Goal: Book appointment/travel/reservation

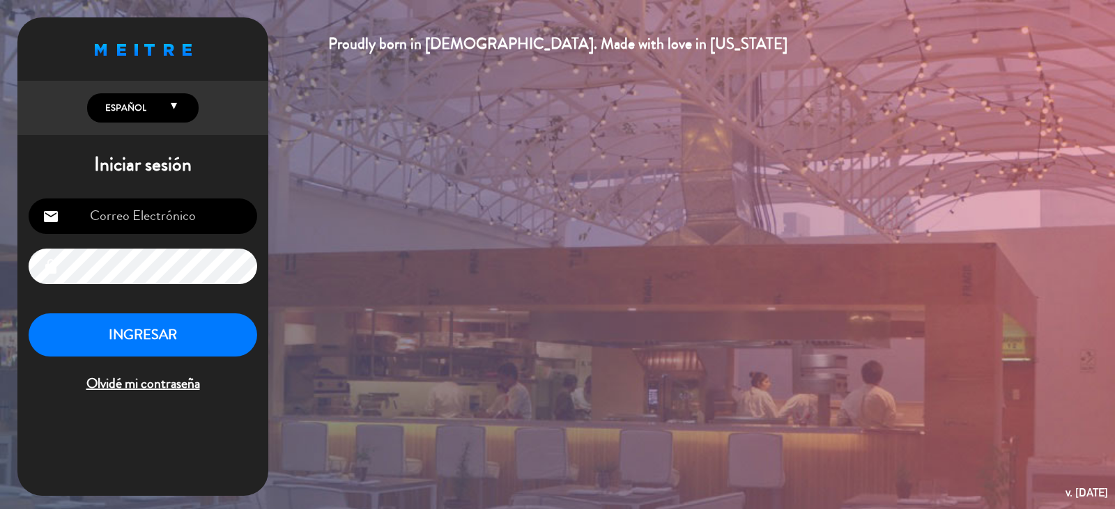
type input "[EMAIL_ADDRESS][DOMAIN_NAME]"
click at [149, 334] on button "INGRESAR" at bounding box center [143, 335] width 228 height 44
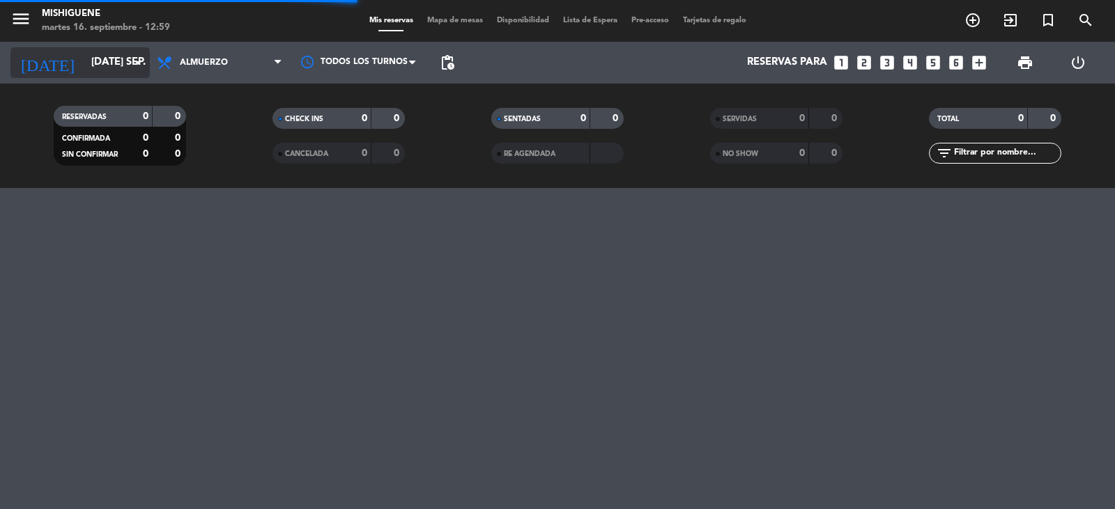
click at [132, 62] on icon "arrow_drop_down" at bounding box center [138, 62] width 17 height 17
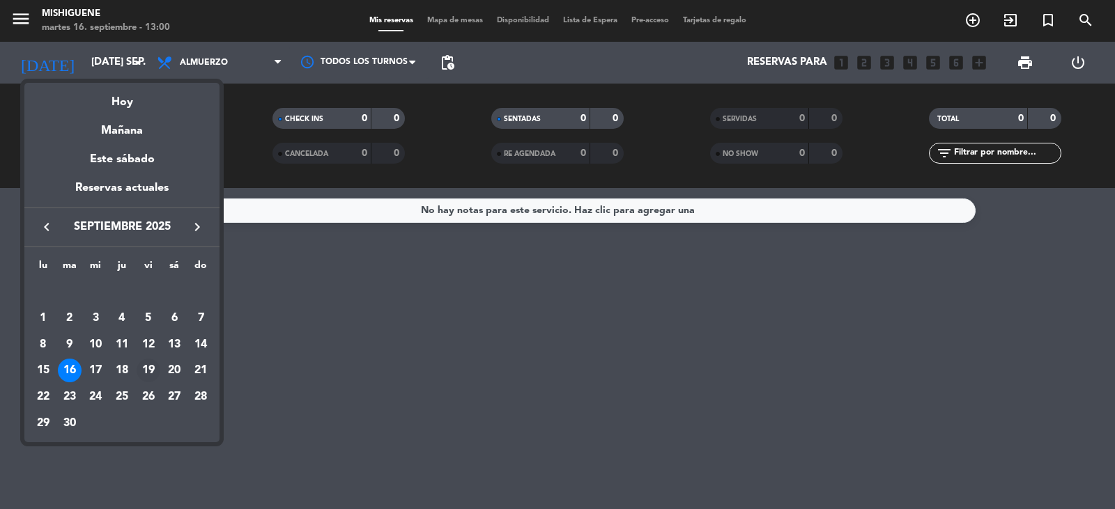
click at [147, 364] on div "19" at bounding box center [149, 371] width 24 height 24
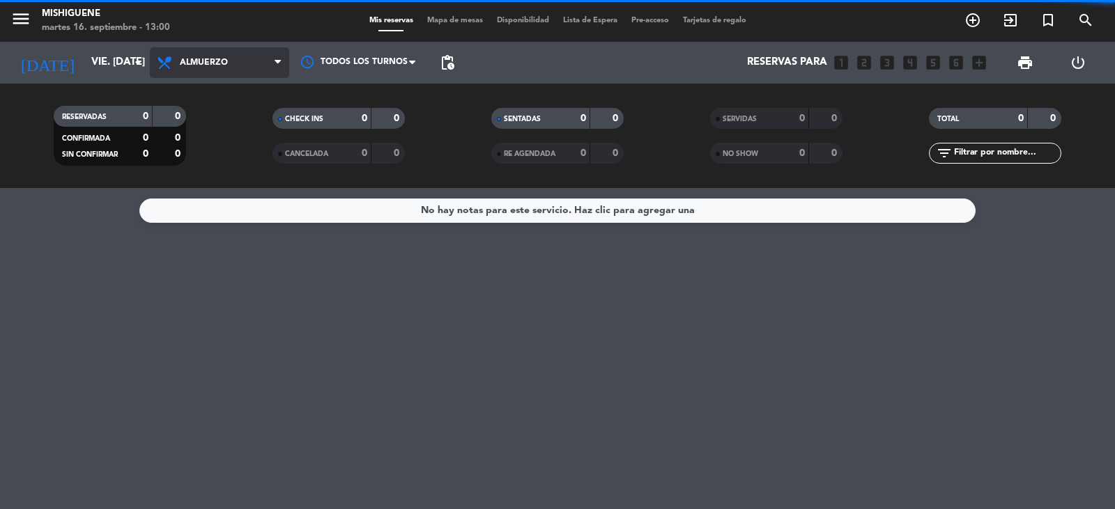
click at [279, 65] on icon at bounding box center [277, 62] width 6 height 11
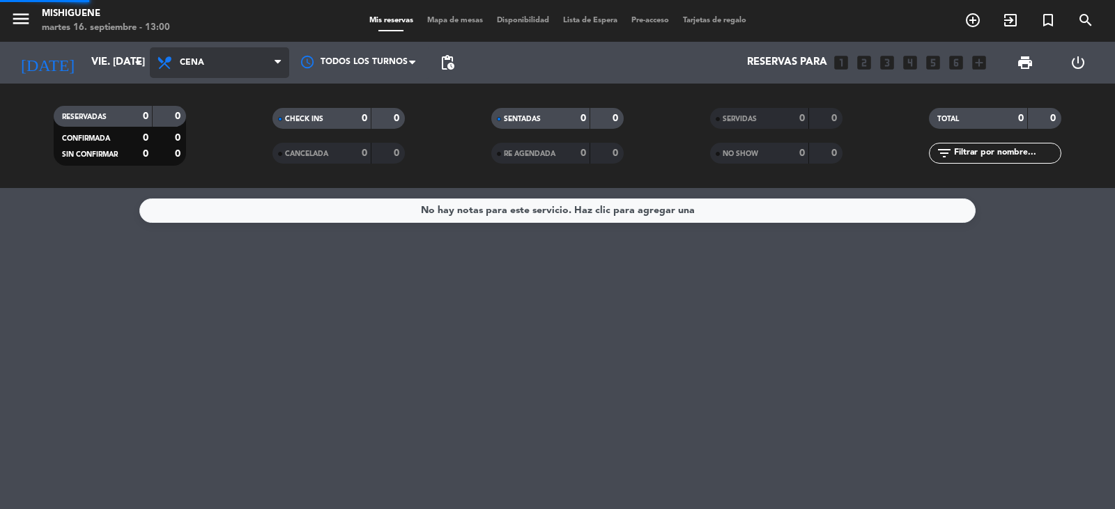
click at [225, 159] on div "menu Mishiguene martes 16. septiembre - 13:00 Mis reservas Mapa de mesas Dispon…" at bounding box center [557, 94] width 1115 height 188
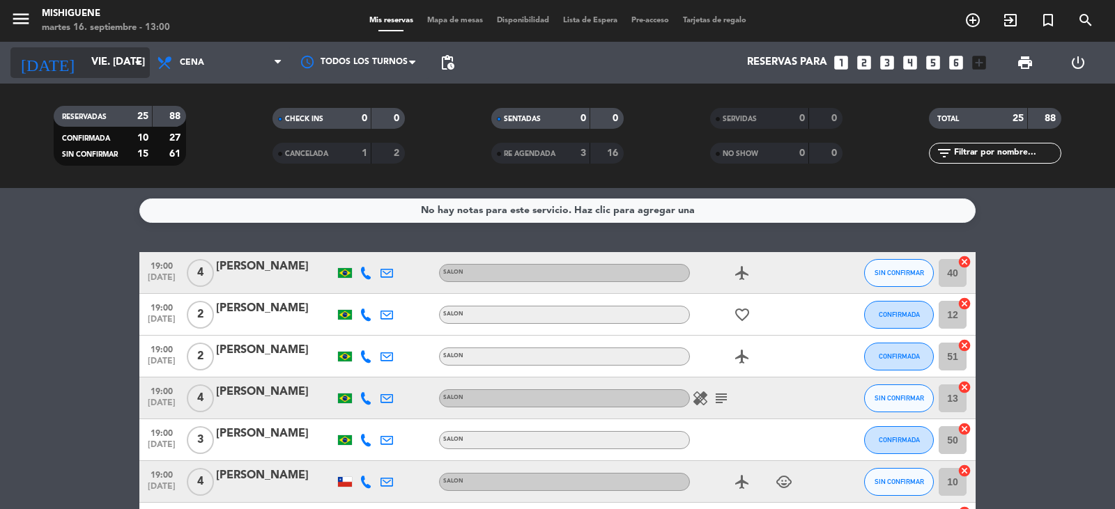
click at [143, 60] on icon "arrow_drop_down" at bounding box center [138, 62] width 17 height 17
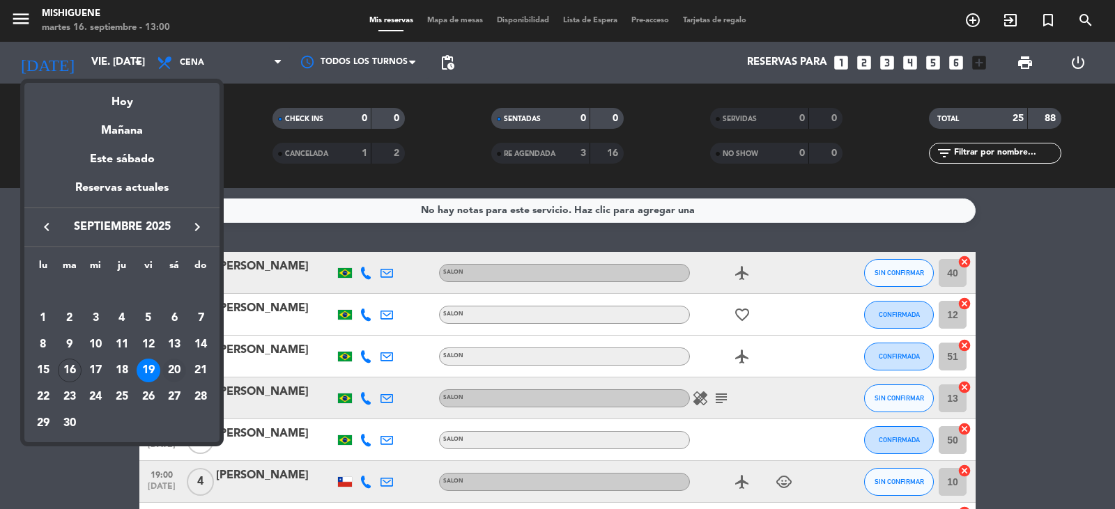
click at [168, 371] on div "20" at bounding box center [174, 371] width 24 height 24
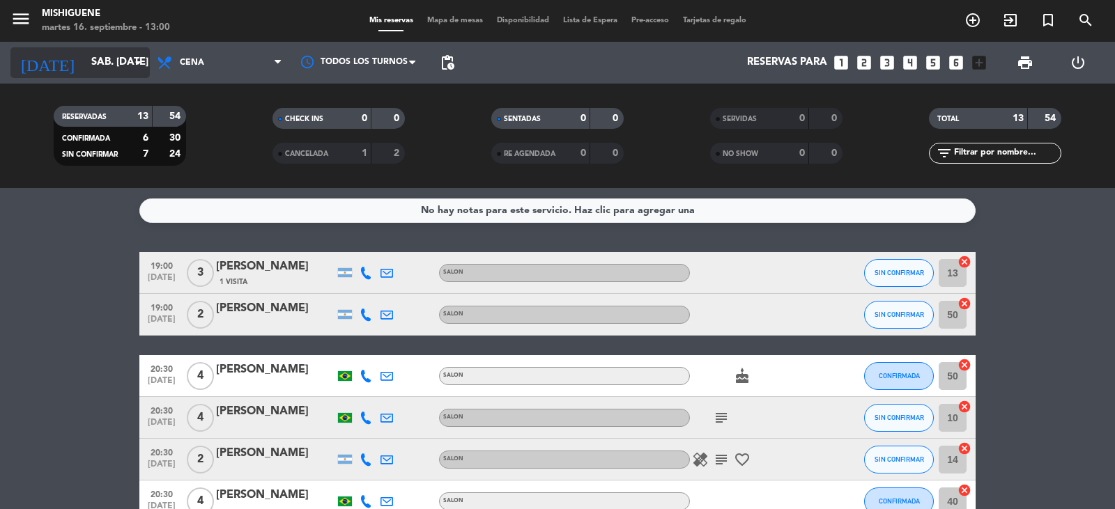
click at [134, 64] on icon "arrow_drop_down" at bounding box center [138, 62] width 17 height 17
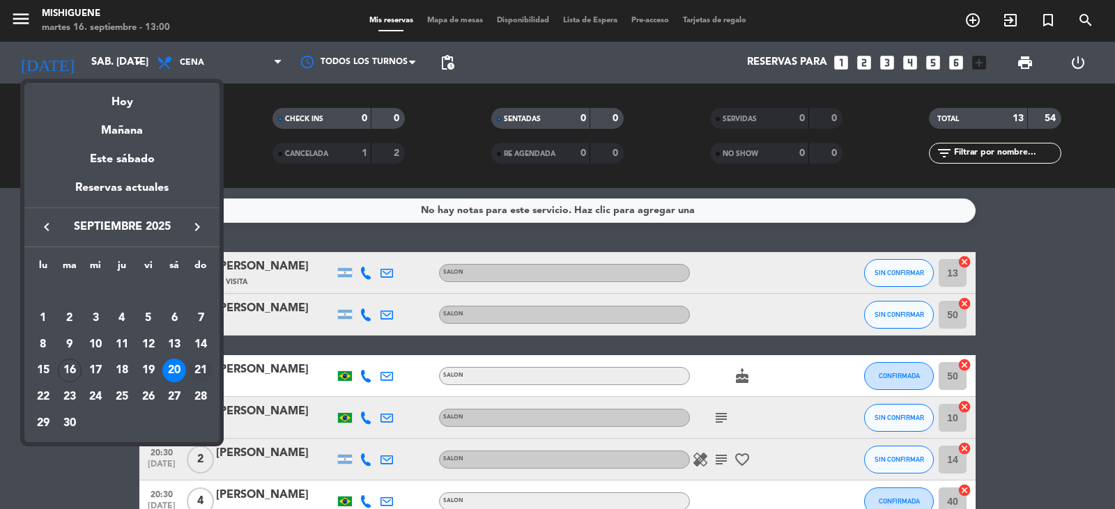
click at [197, 364] on div "21" at bounding box center [201, 371] width 24 height 24
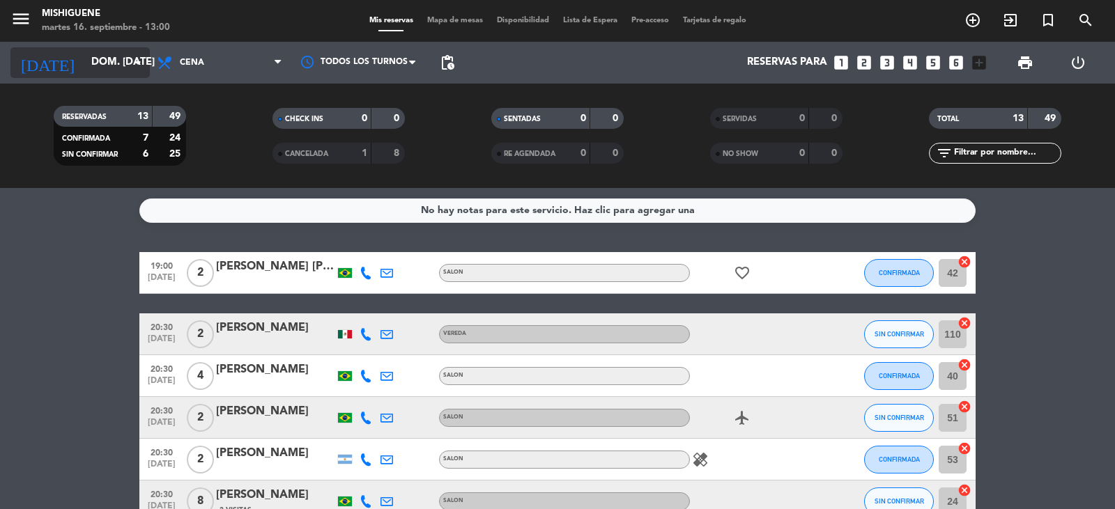
click at [139, 58] on icon "arrow_drop_down" at bounding box center [138, 62] width 17 height 17
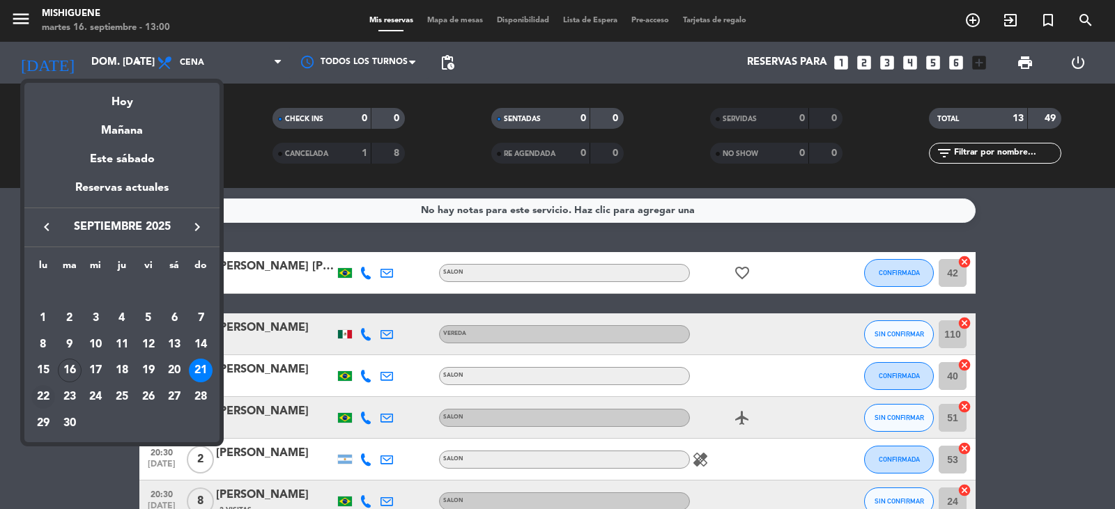
click at [50, 397] on div "22" at bounding box center [43, 397] width 24 height 24
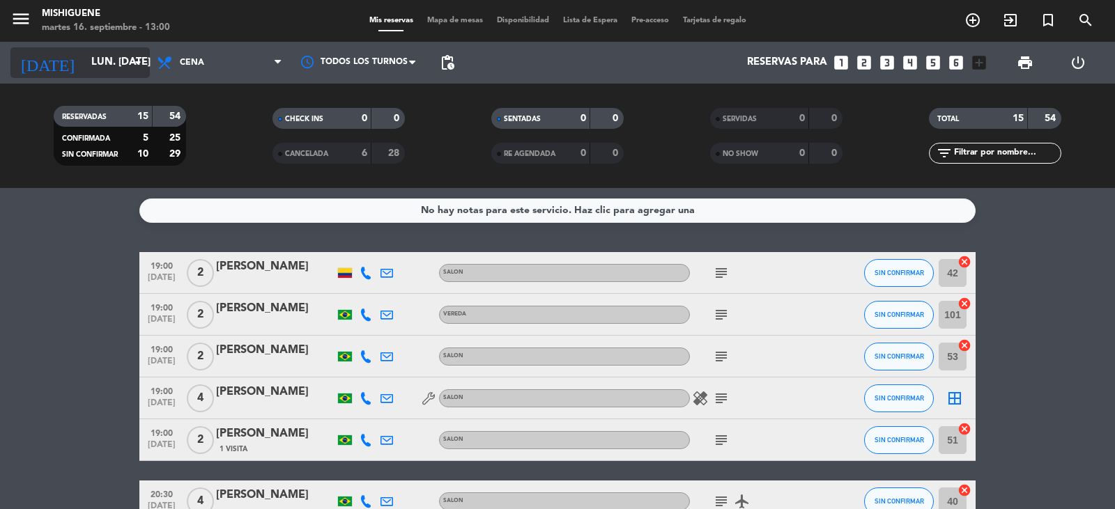
click at [137, 60] on icon "arrow_drop_down" at bounding box center [138, 62] width 17 height 17
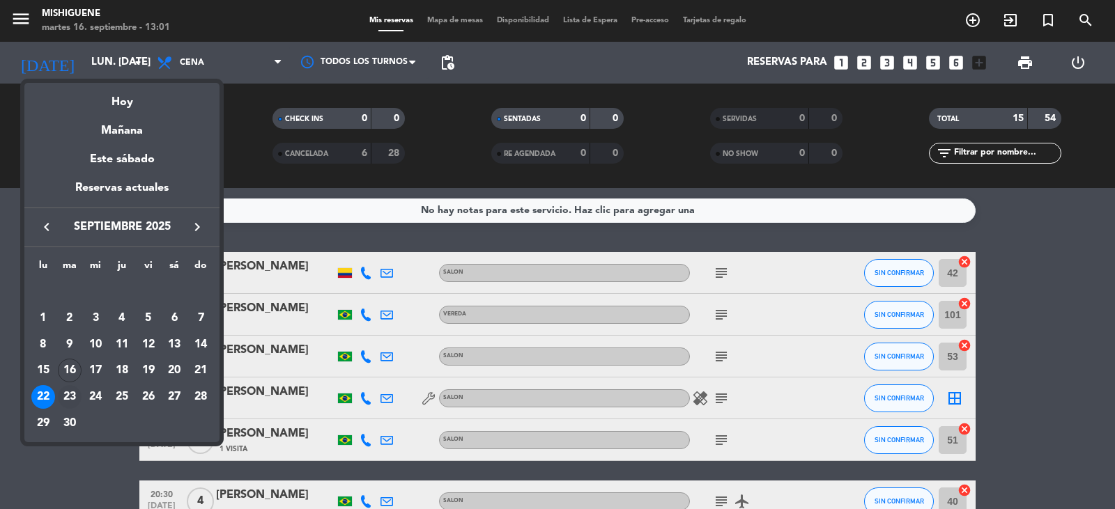
click at [62, 390] on div "23" at bounding box center [70, 397] width 24 height 24
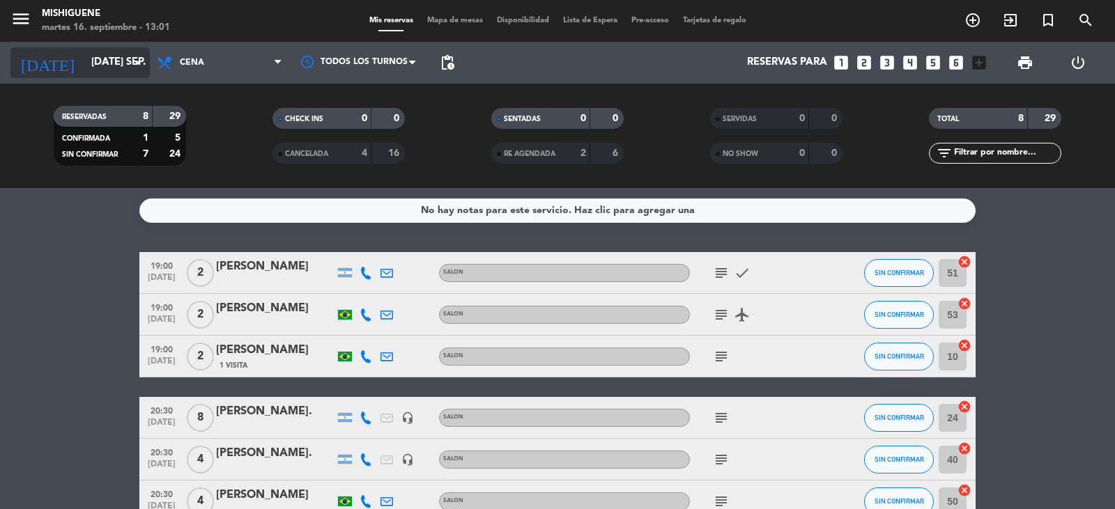
click at [138, 61] on icon "arrow_drop_down" at bounding box center [138, 62] width 17 height 17
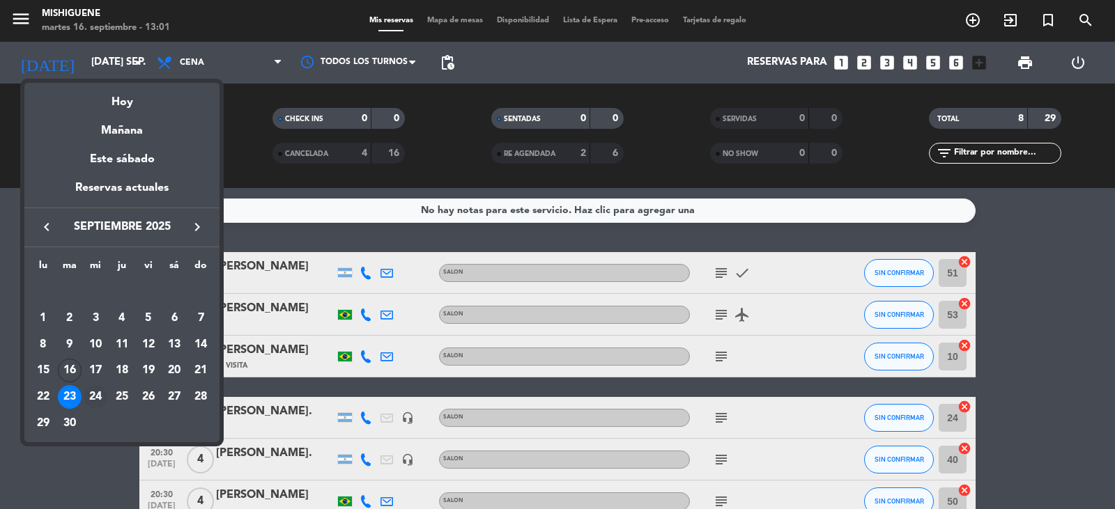
click at [92, 399] on div "24" at bounding box center [96, 397] width 24 height 24
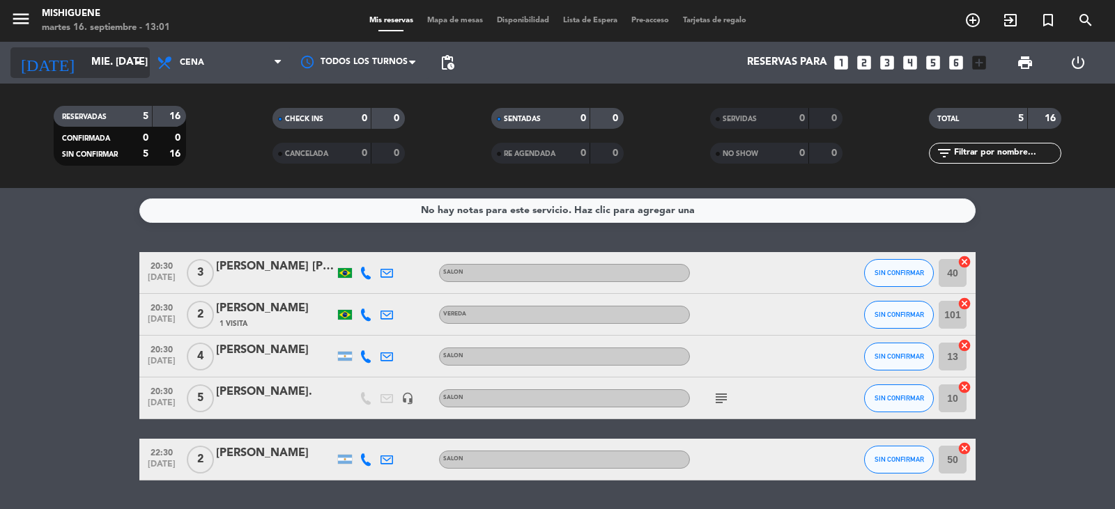
click at [137, 61] on icon "arrow_drop_down" at bounding box center [138, 62] width 17 height 17
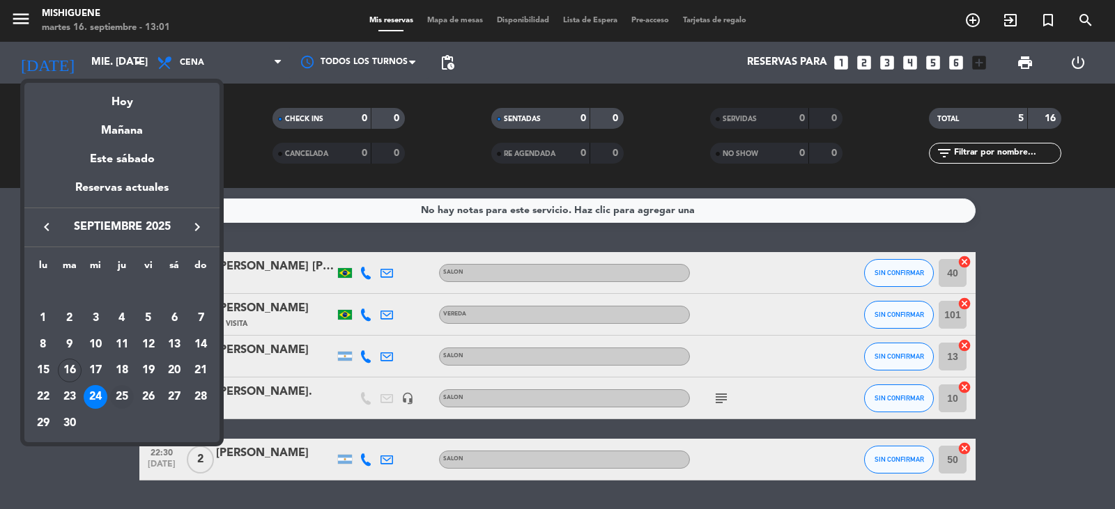
click at [125, 390] on div "25" at bounding box center [122, 397] width 24 height 24
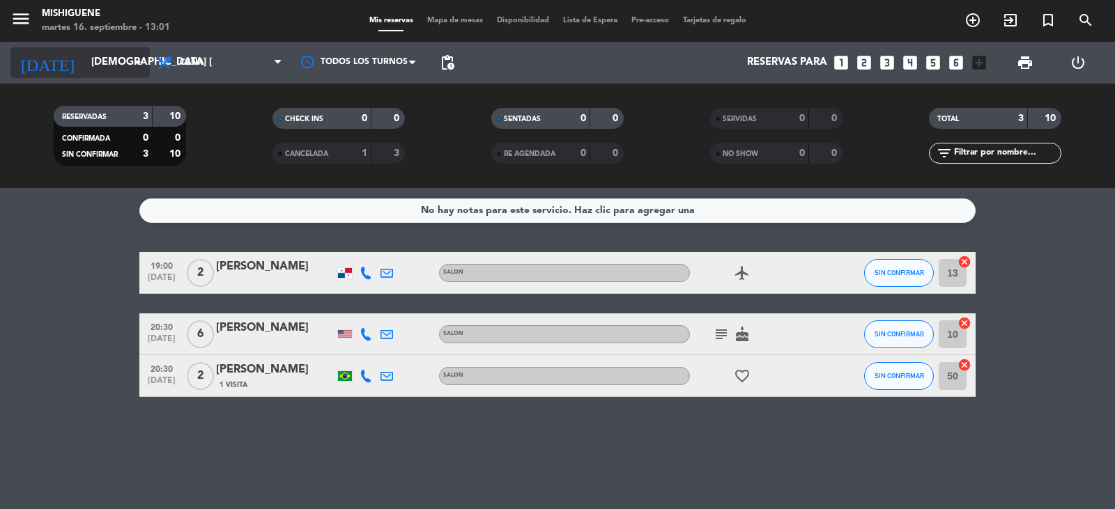
click at [136, 60] on icon "arrow_drop_down" at bounding box center [138, 62] width 17 height 17
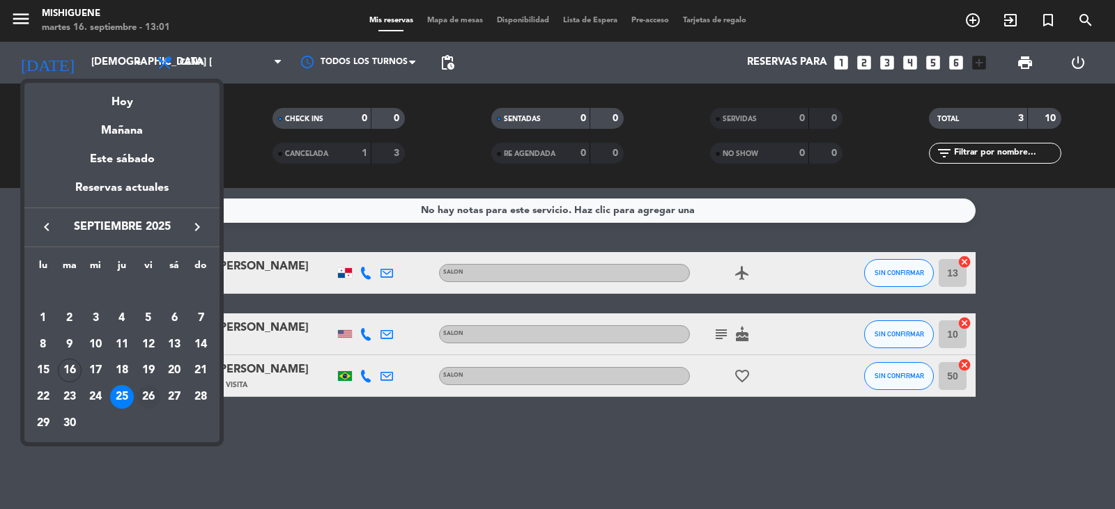
click at [146, 392] on div "26" at bounding box center [149, 397] width 24 height 24
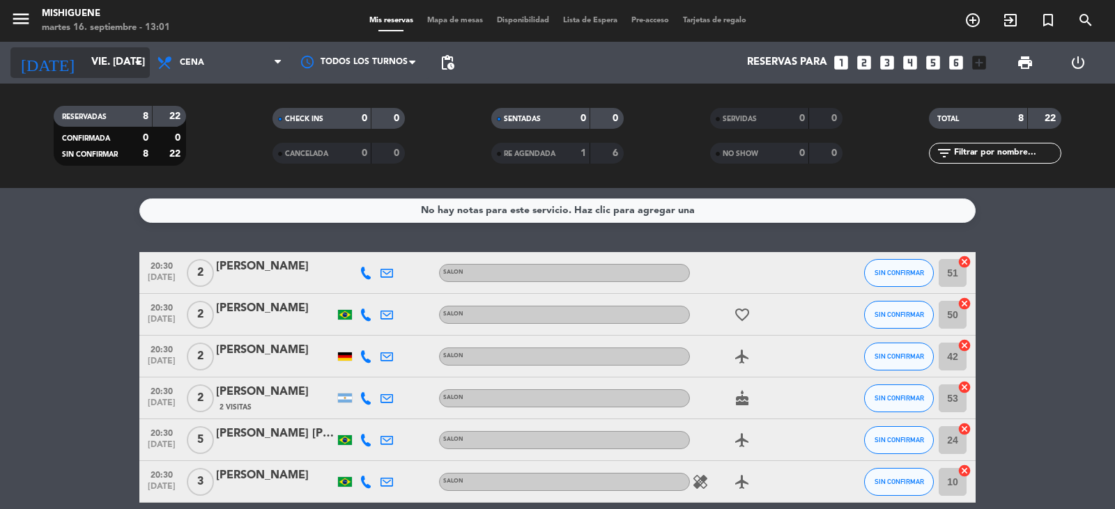
click at [141, 65] on icon "arrow_drop_down" at bounding box center [138, 62] width 17 height 17
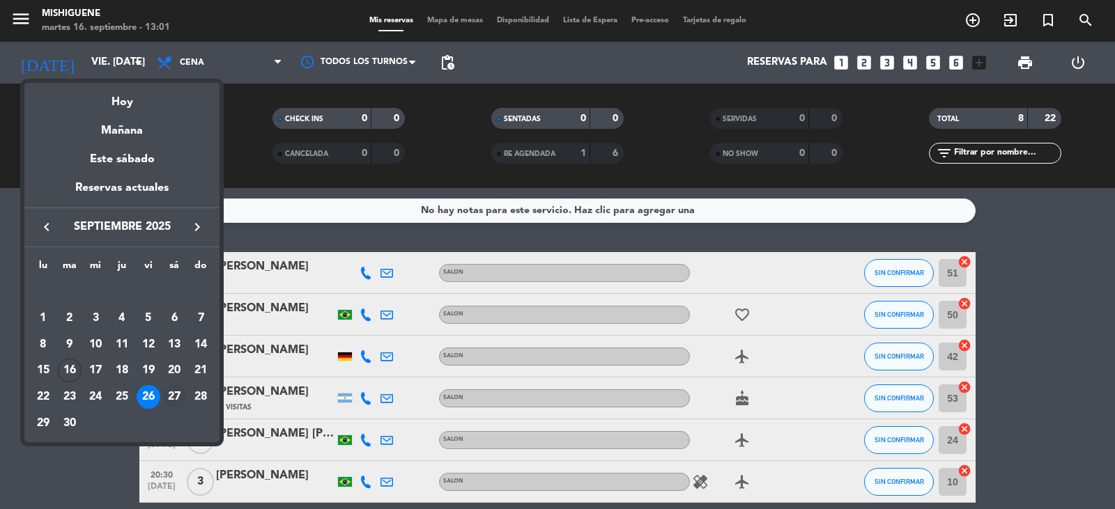
click at [179, 396] on div "27" at bounding box center [174, 397] width 24 height 24
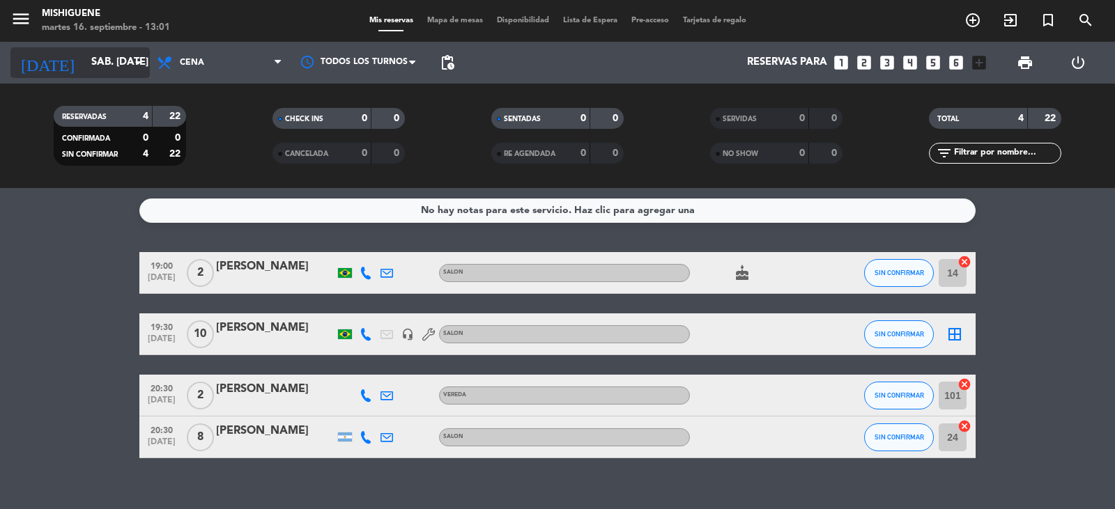
click at [126, 56] on input "sáb. [DATE]" at bounding box center [151, 62] width 134 height 26
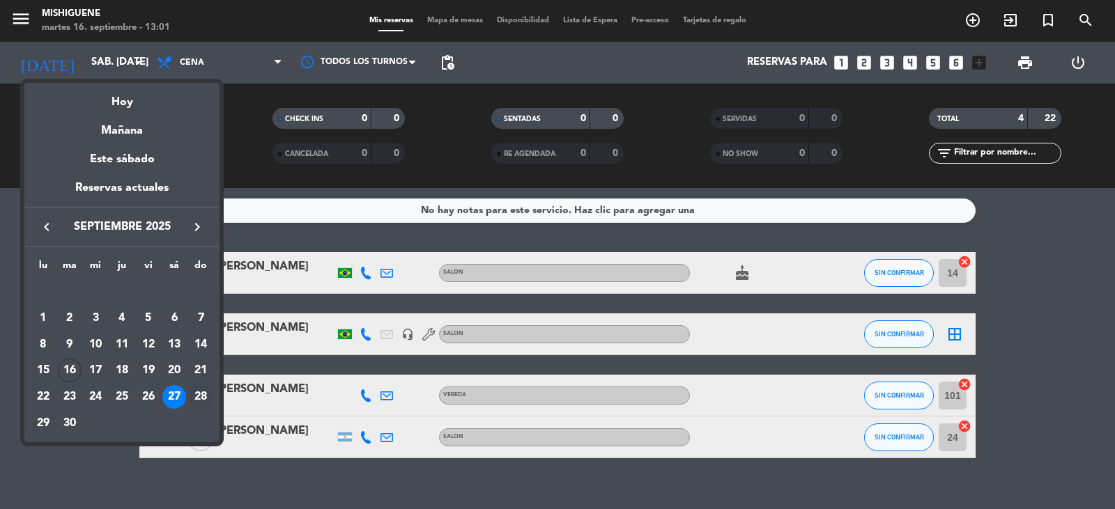
click at [199, 394] on div "28" at bounding box center [201, 397] width 24 height 24
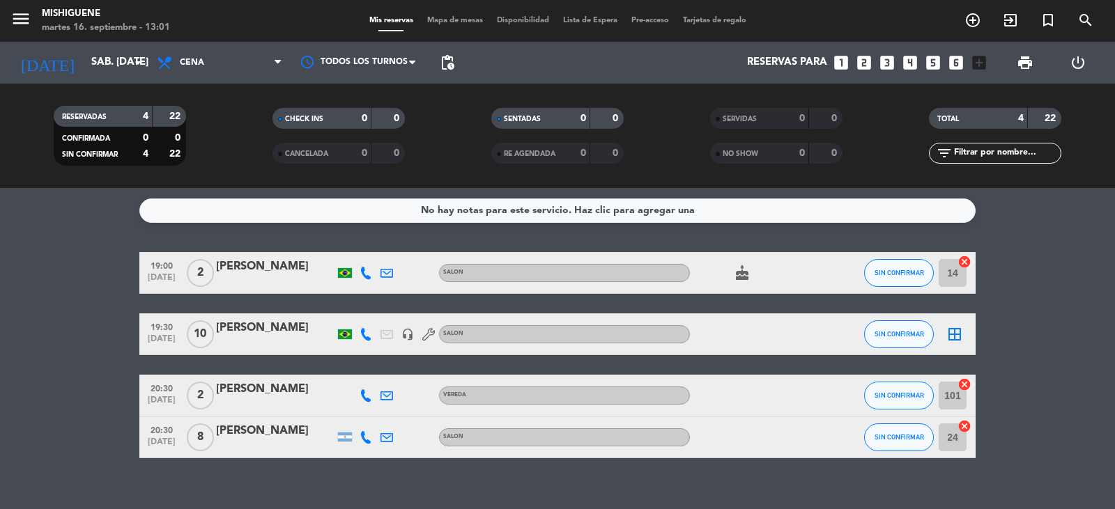
type input "dom. [DATE]"
